Goal: Task Accomplishment & Management: Complete application form

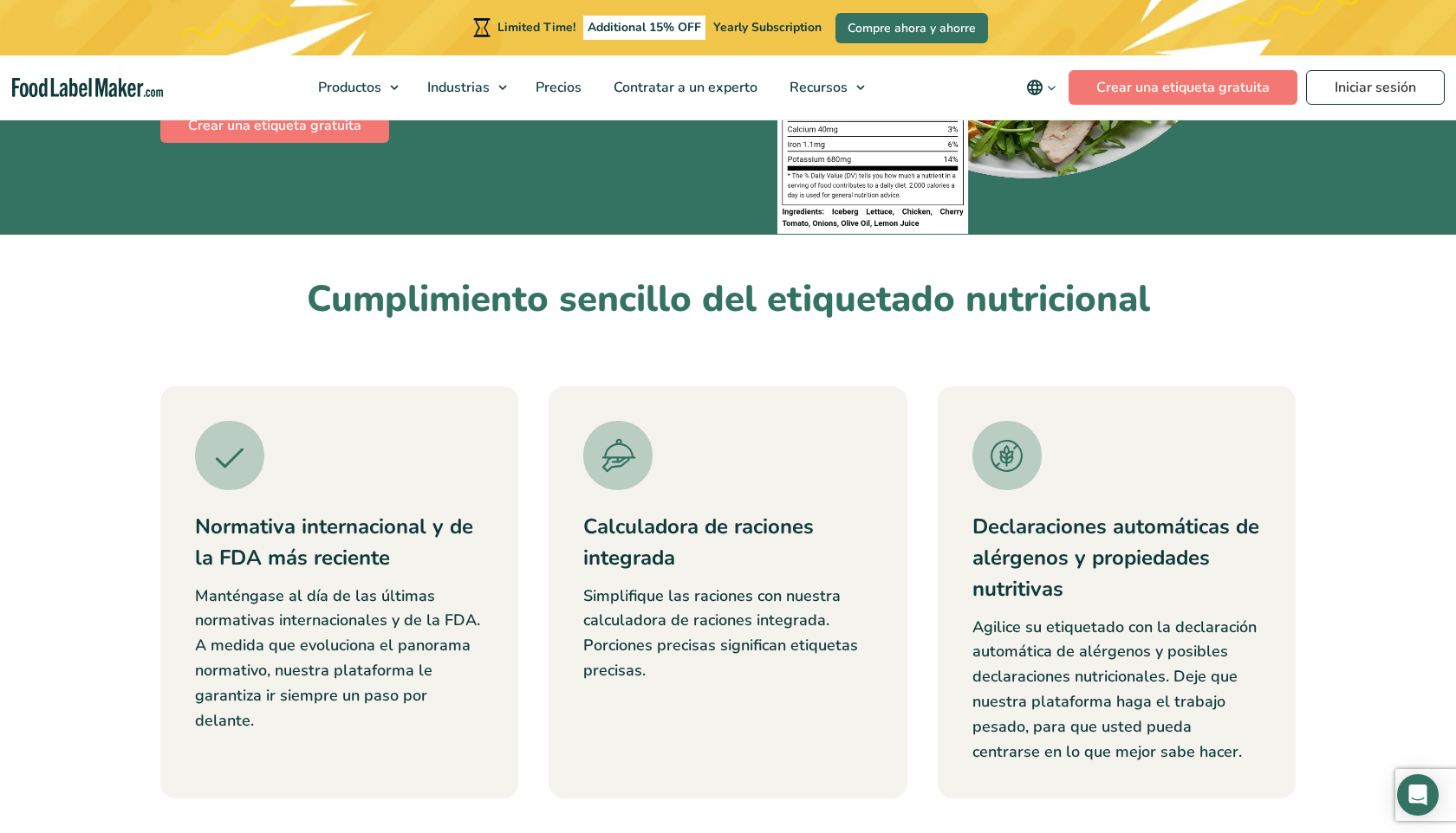
scroll to position [392, 0]
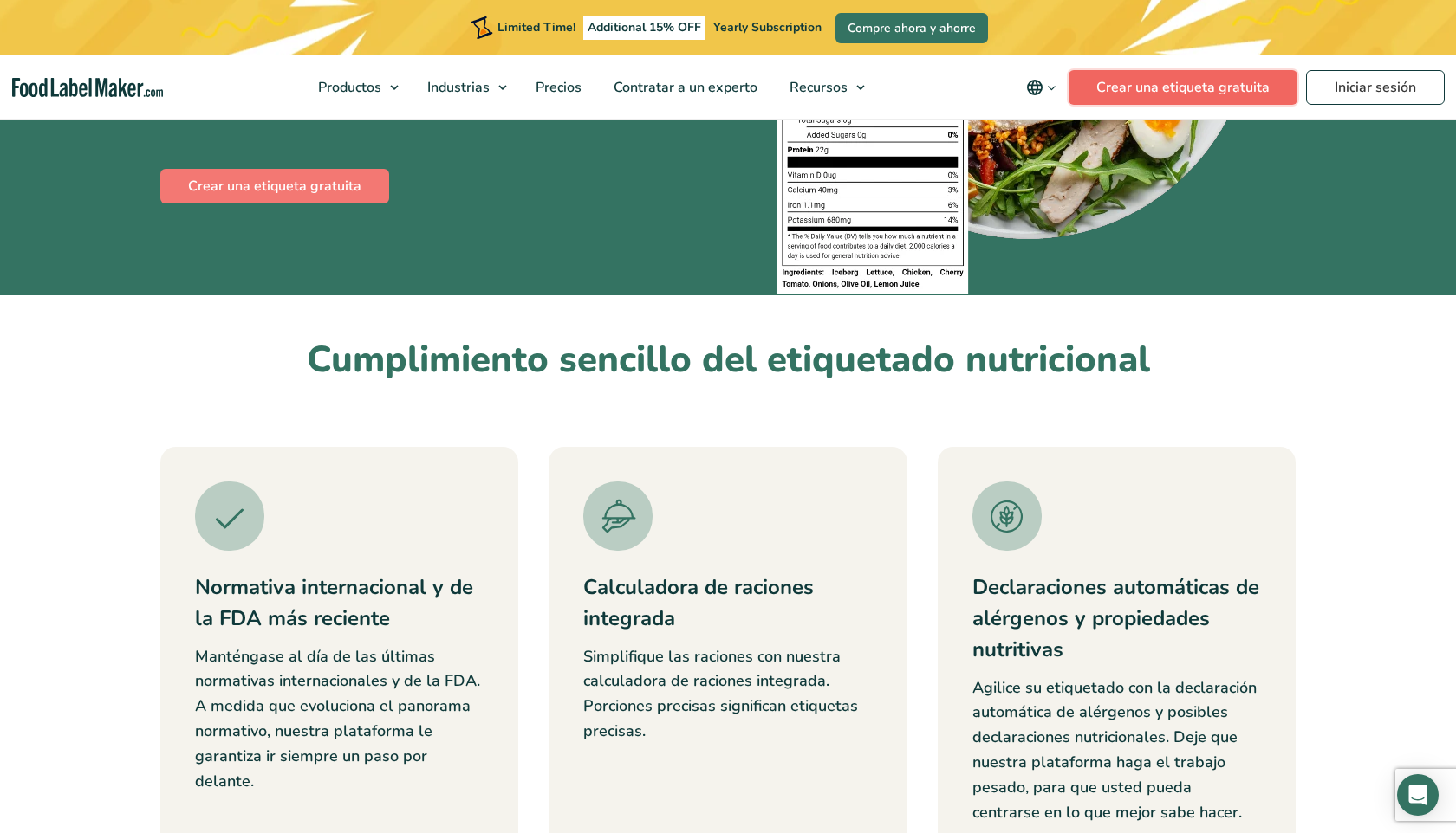
click at [1147, 83] on link "Crear una etiqueta gratuita" at bounding box center [1183, 88] width 229 height 34
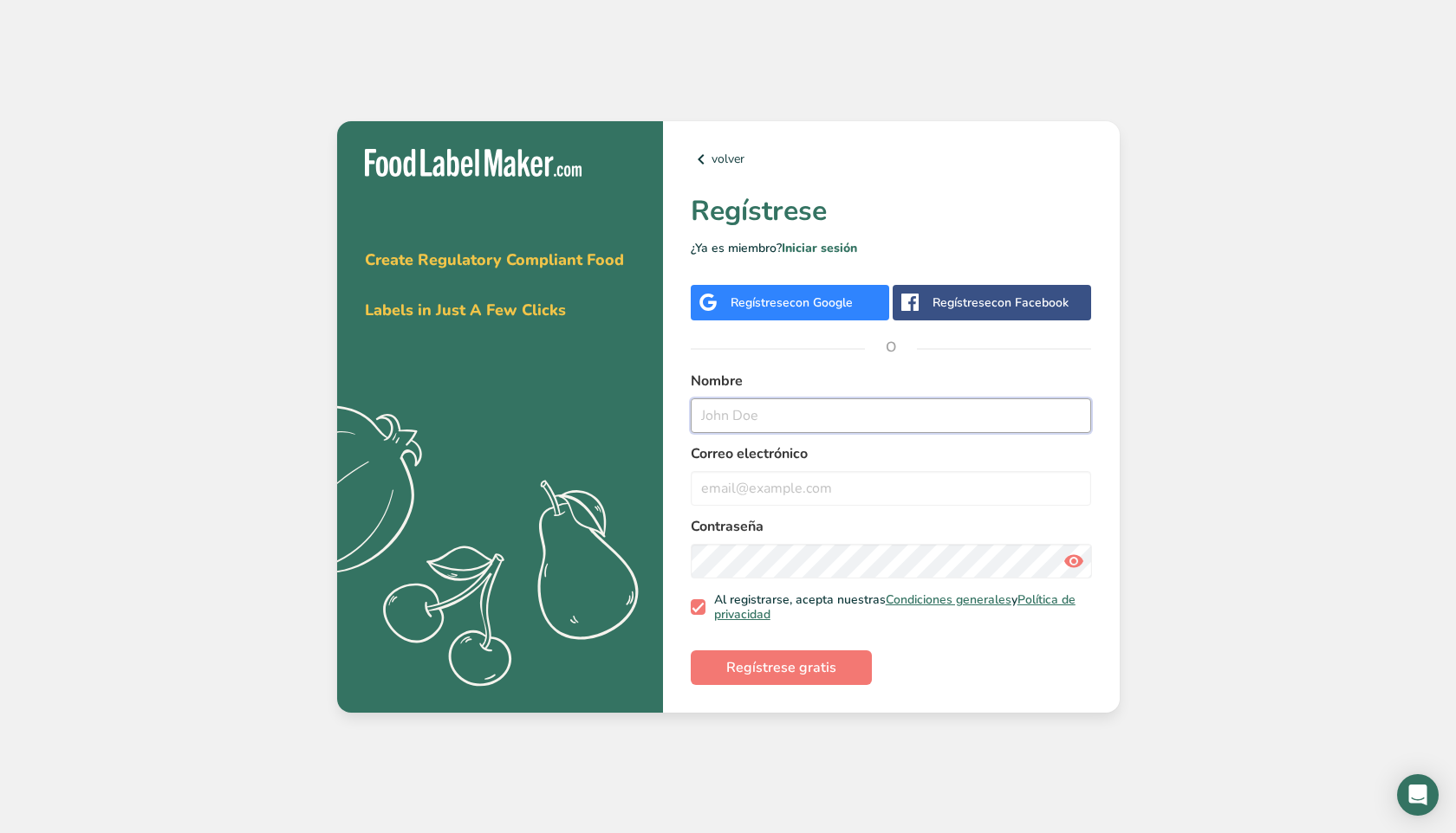
click at [758, 428] on input "text" at bounding box center [890, 416] width 401 height 34
click at [788, 314] on div "Regístrese con Google" at bounding box center [789, 302] width 198 height 35
